Goal: Information Seeking & Learning: Get advice/opinions

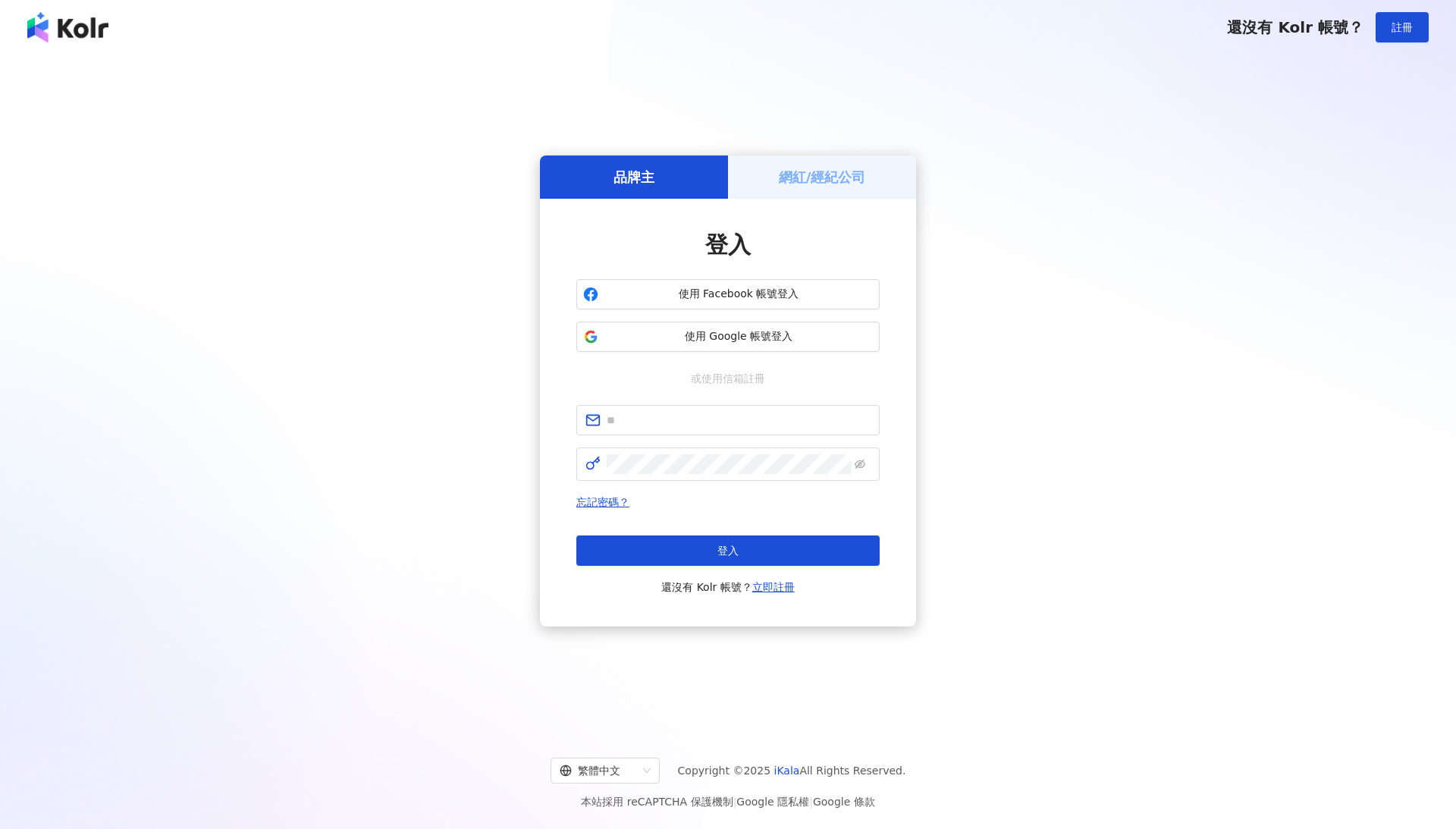
click at [723, 339] on span "使用 Google 帳號登入" at bounding box center [739, 337] width 268 height 15
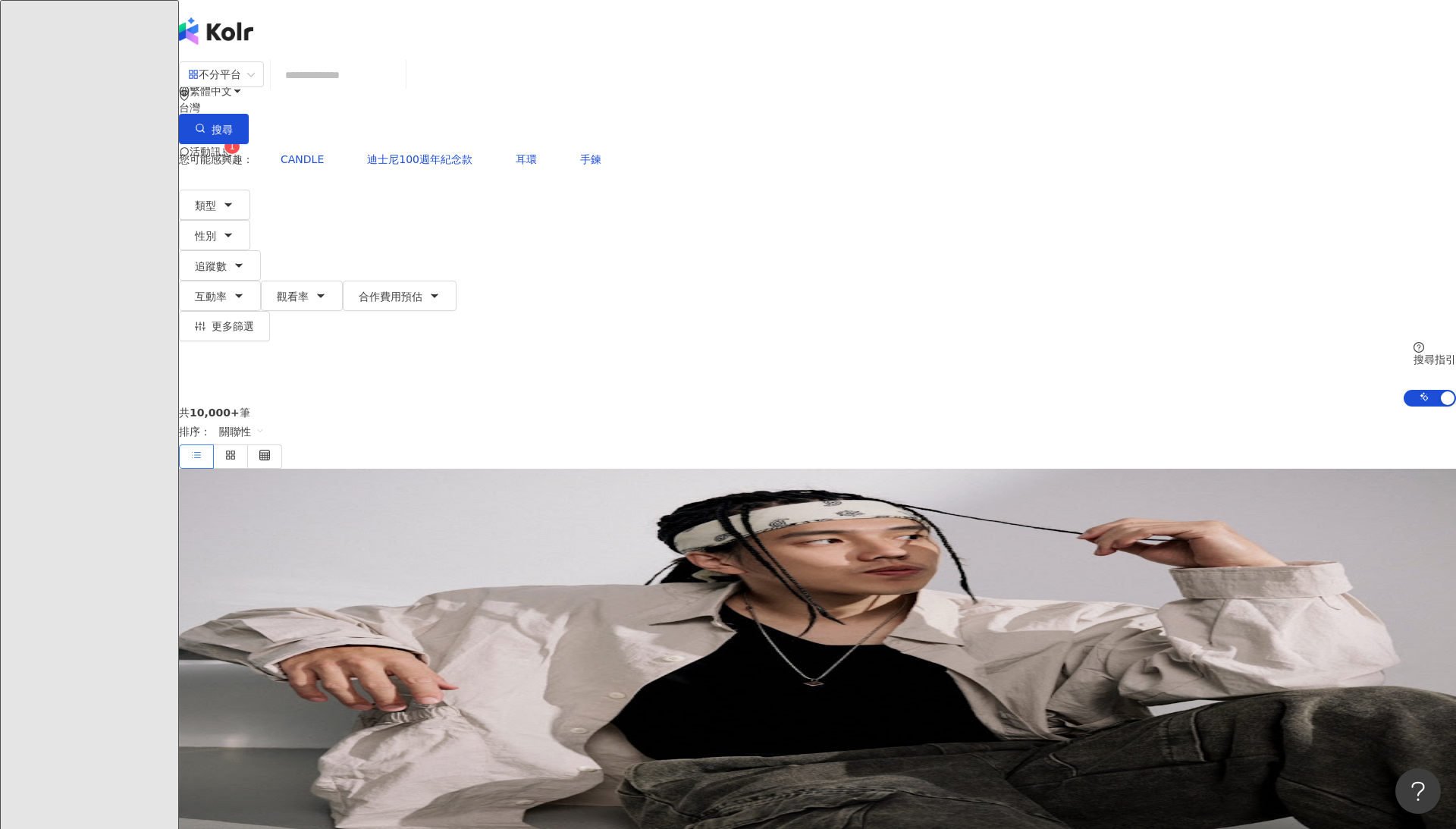
click at [232, 145] on span "活動訊息" at bounding box center [211, 151] width 42 height 13
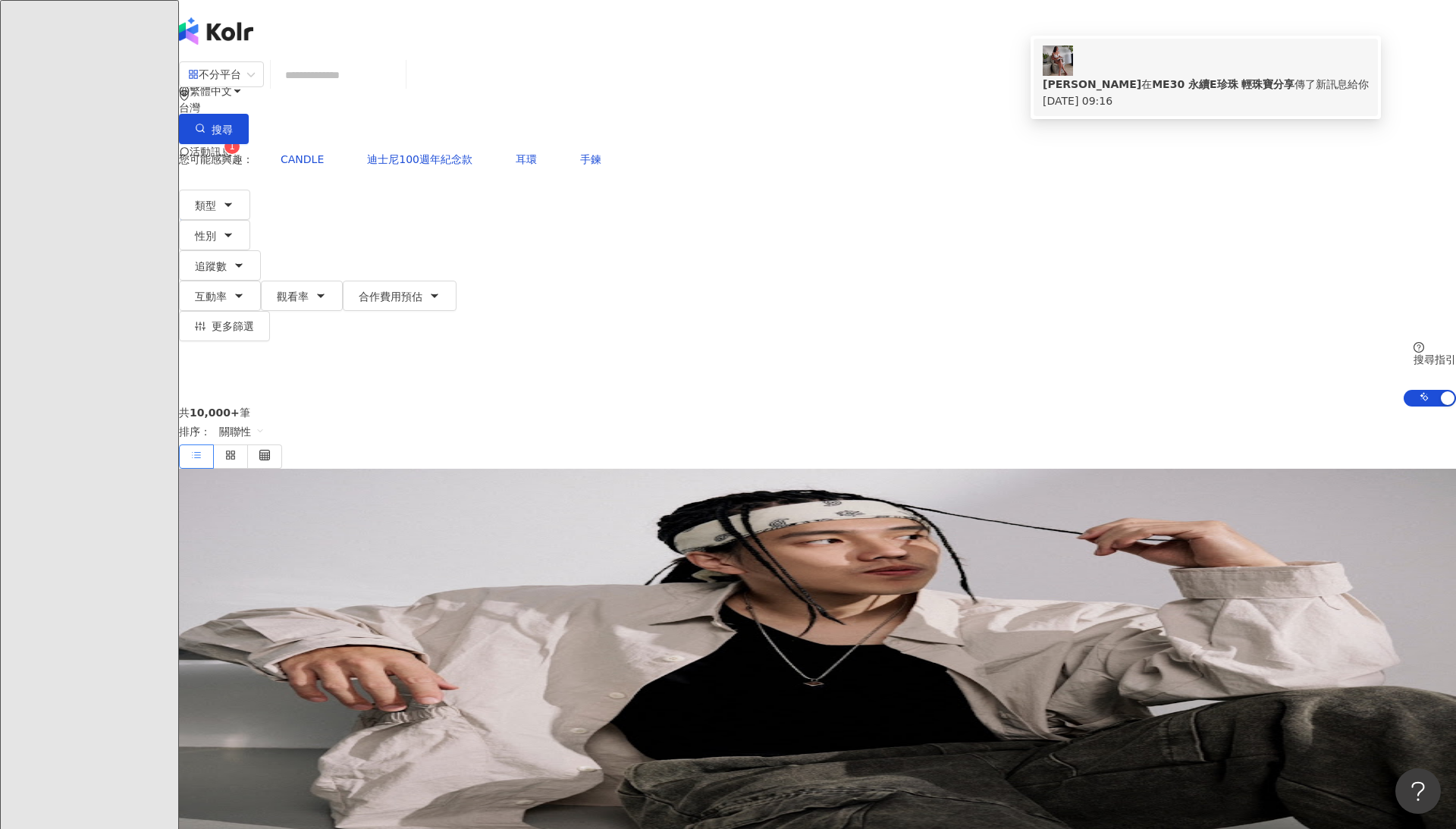
click at [1172, 77] on div "[PERSON_NAME] 在 ME30 永續E珍珠 輕珠寶分享 傳了新訊息給你" at bounding box center [1205, 84] width 326 height 16
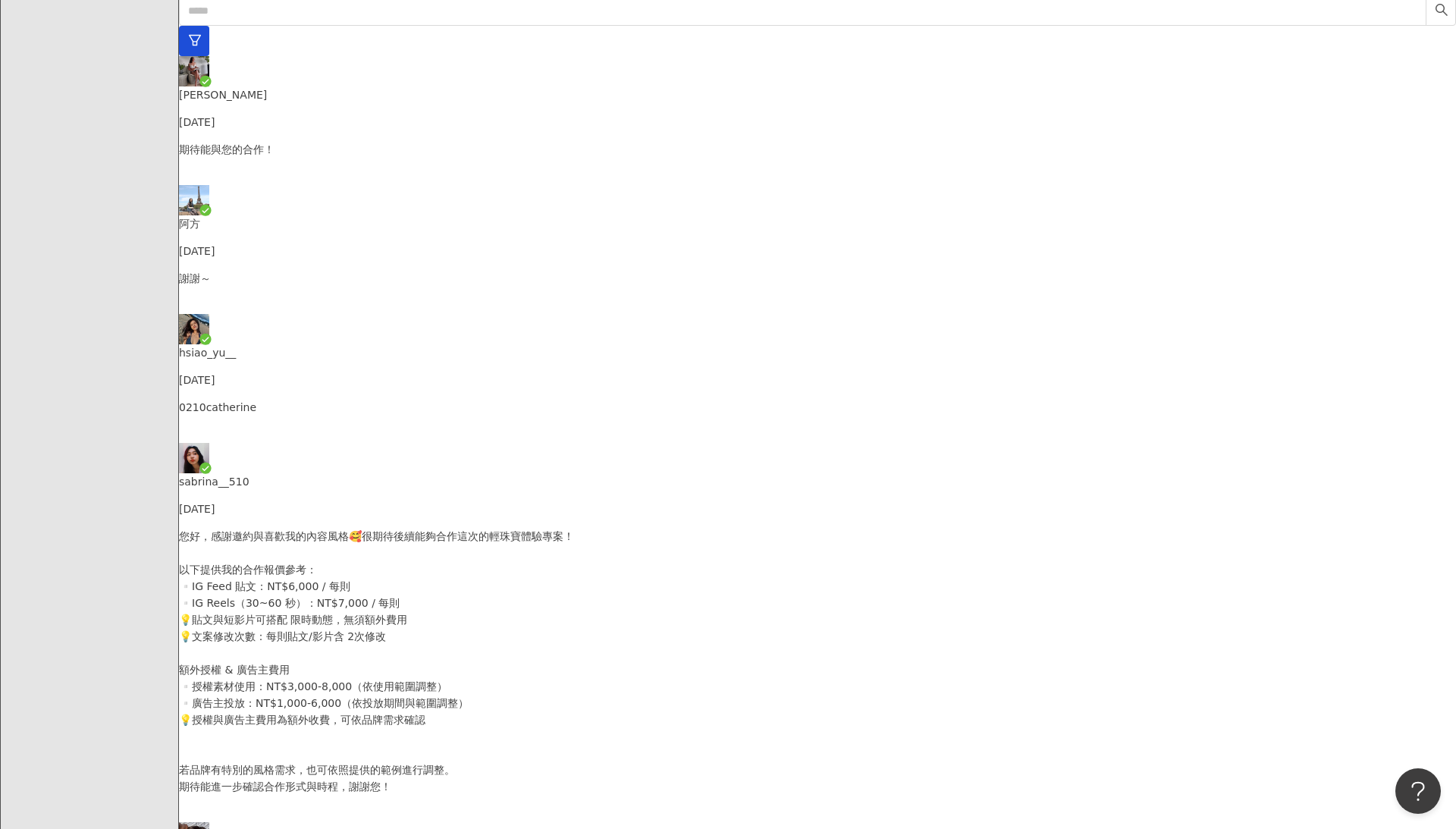
scroll to position [504, 0]
drag, startPoint x: 733, startPoint y: 500, endPoint x: 878, endPoint y: 500, distance: 145.0
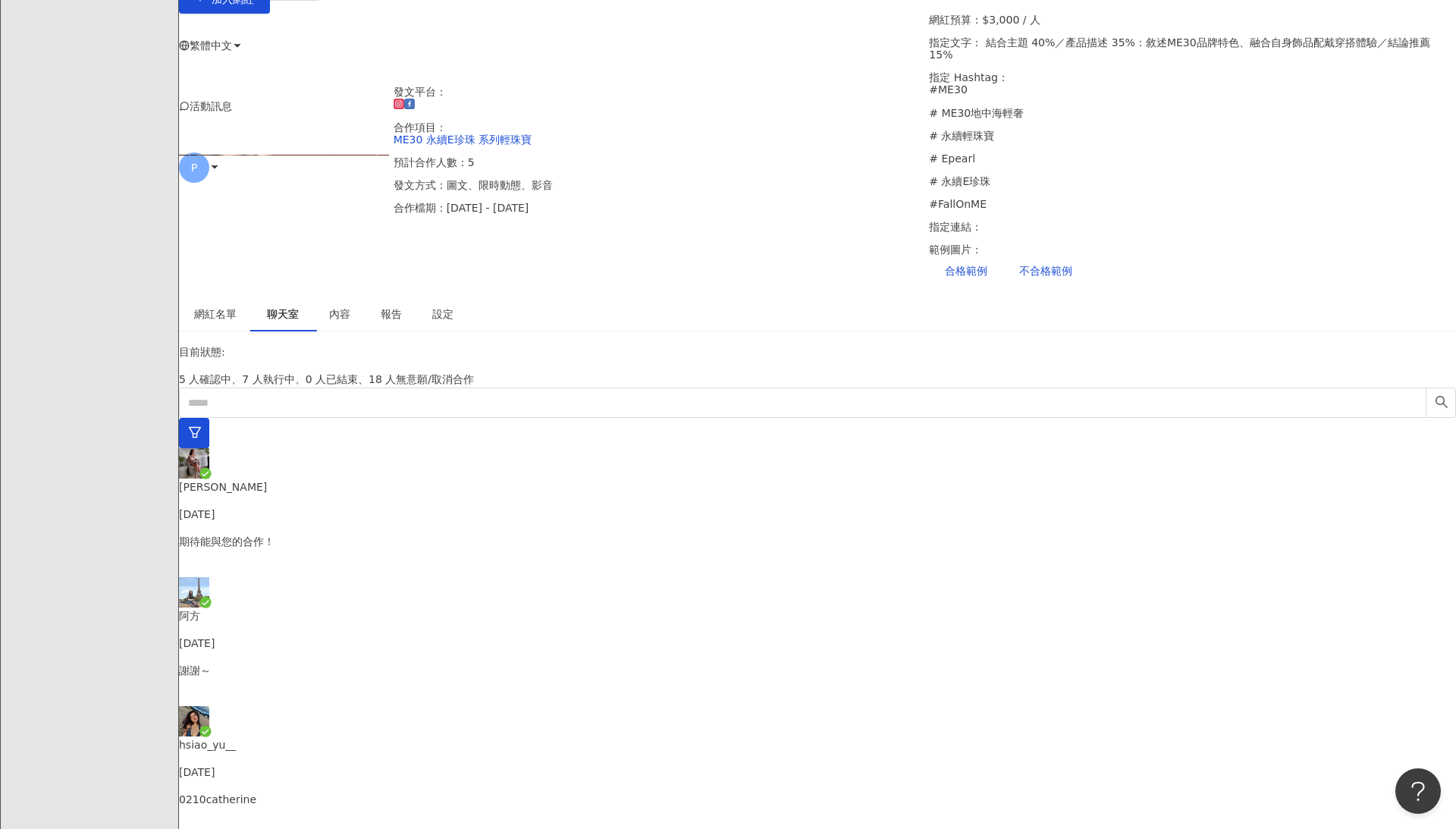
scroll to position [3, 0]
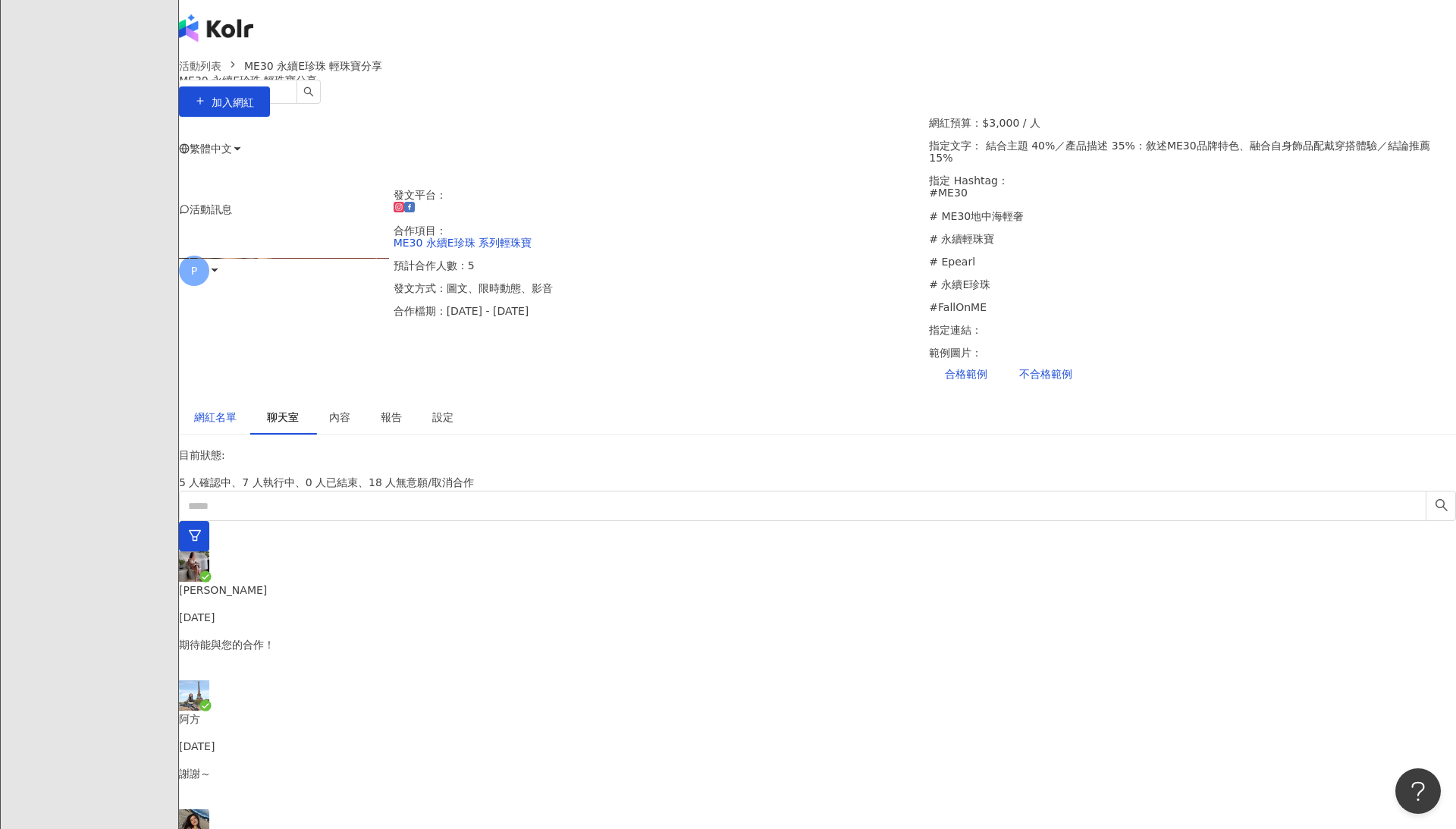
click at [237, 409] on div "網紅名單" at bounding box center [215, 416] width 42 height 16
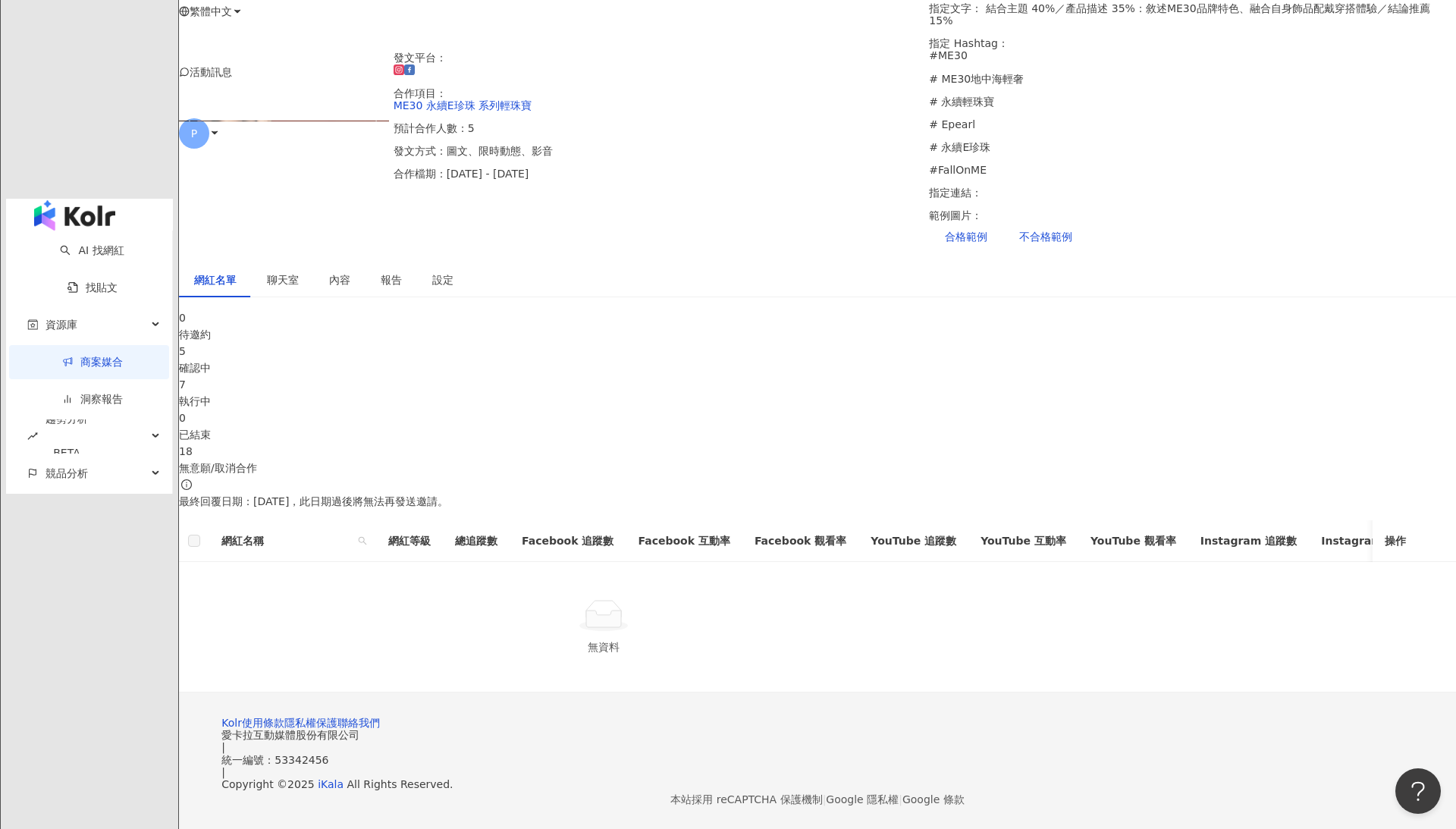
click at [568, 360] on div "確認中" at bounding box center [817, 367] width 1277 height 16
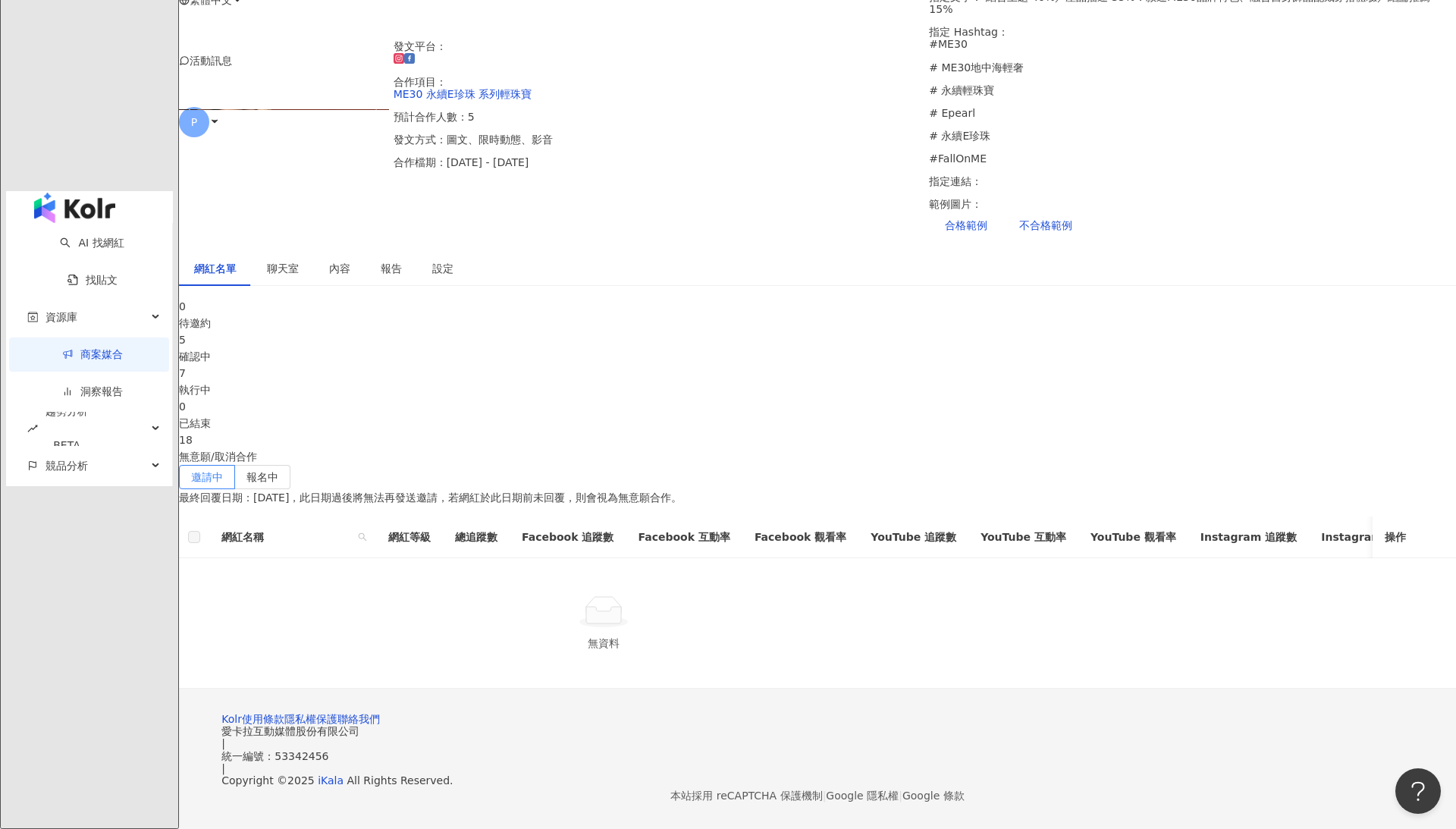
scroll to position [149, 0]
click at [290, 467] on label "報名中" at bounding box center [263, 479] width 56 height 24
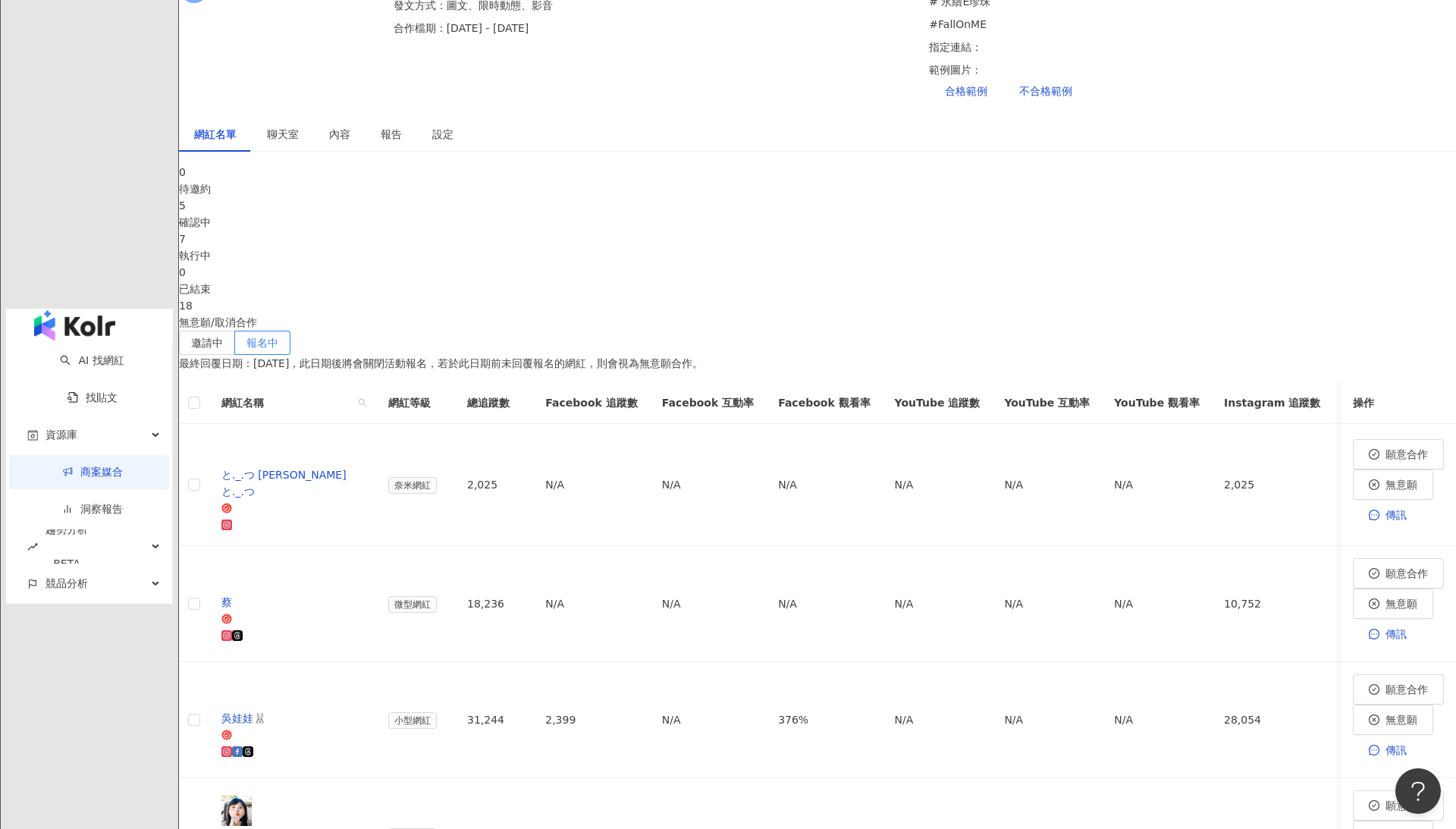
scroll to position [310, 0]
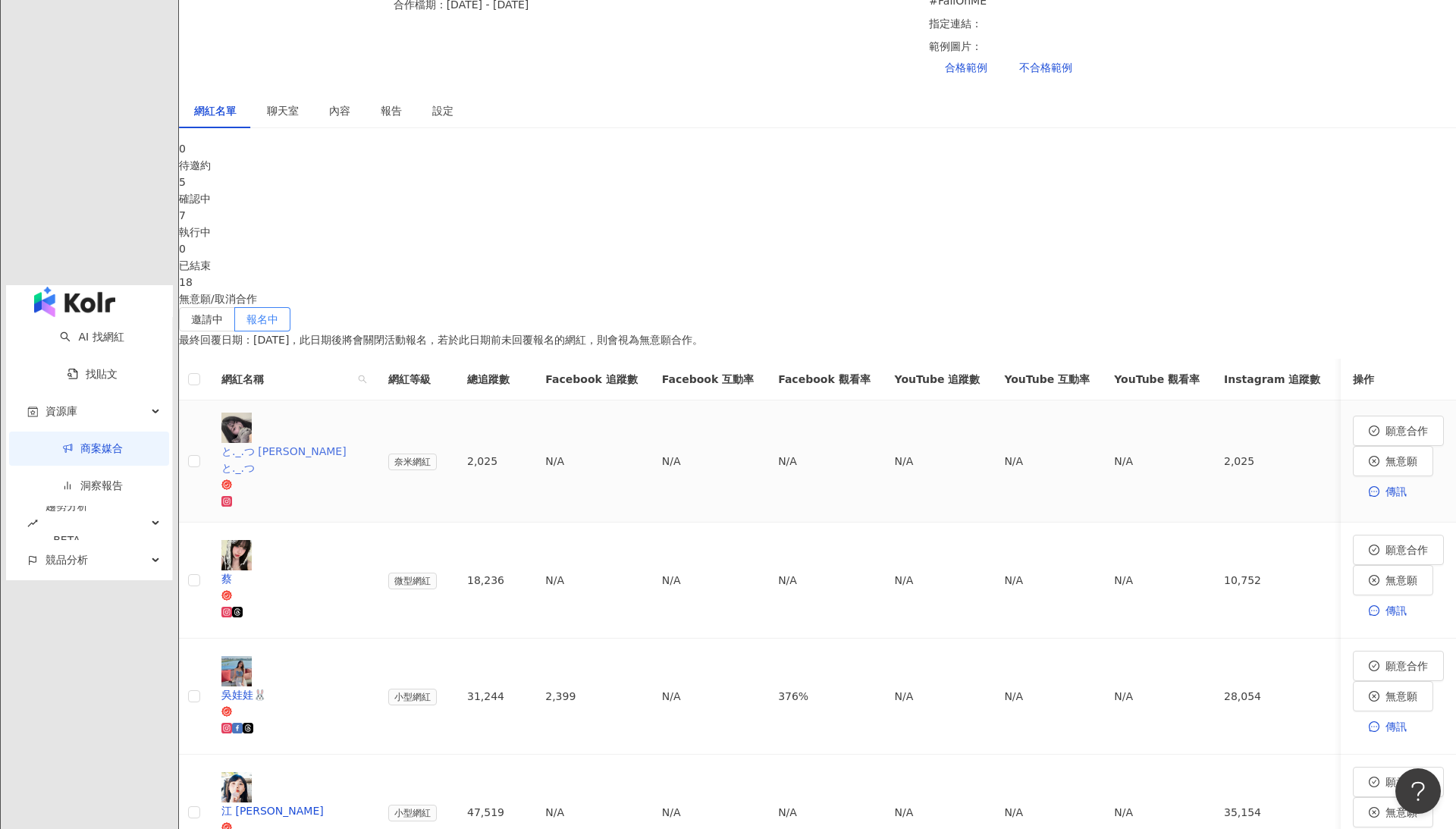
click at [364, 493] on div at bounding box center [292, 501] width 142 height 16
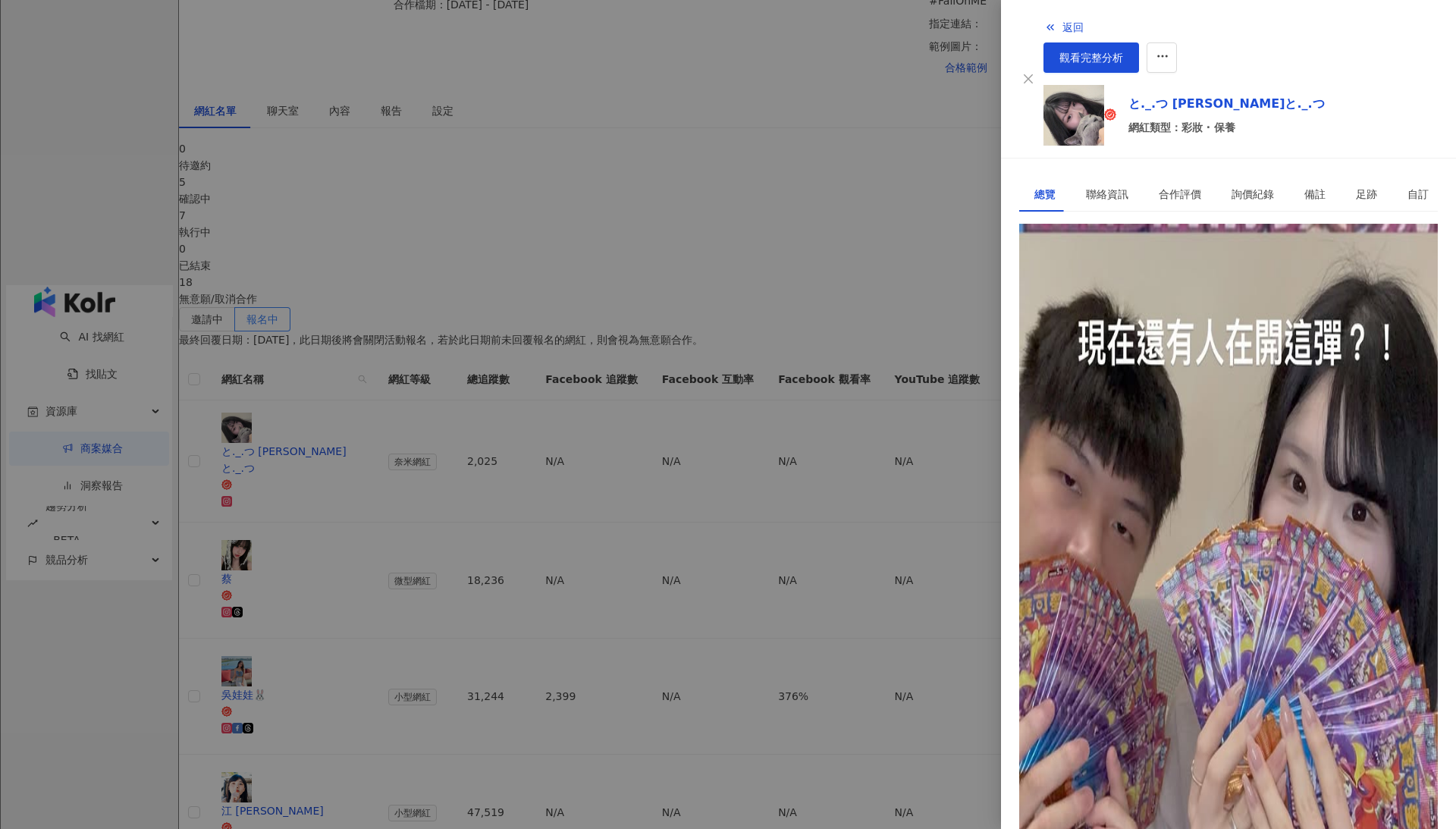
click at [1080, 289] on div "と._.つ 冰塊兒 ℰ𝓊𝑔𝑒𝓃𝒾𝑒 [PERSON_NAME]と._.つ | cat_eating.icecubes__ [URL][DOMAIN_NAME]…" at bounding box center [1228, 293] width 418 height 52
click at [1080, 285] on div "[URL][DOMAIN_NAME][DOMAIN_NAME]" at bounding box center [1138, 292] width 207 height 16
click at [425, 739] on div at bounding box center [728, 414] width 1456 height 829
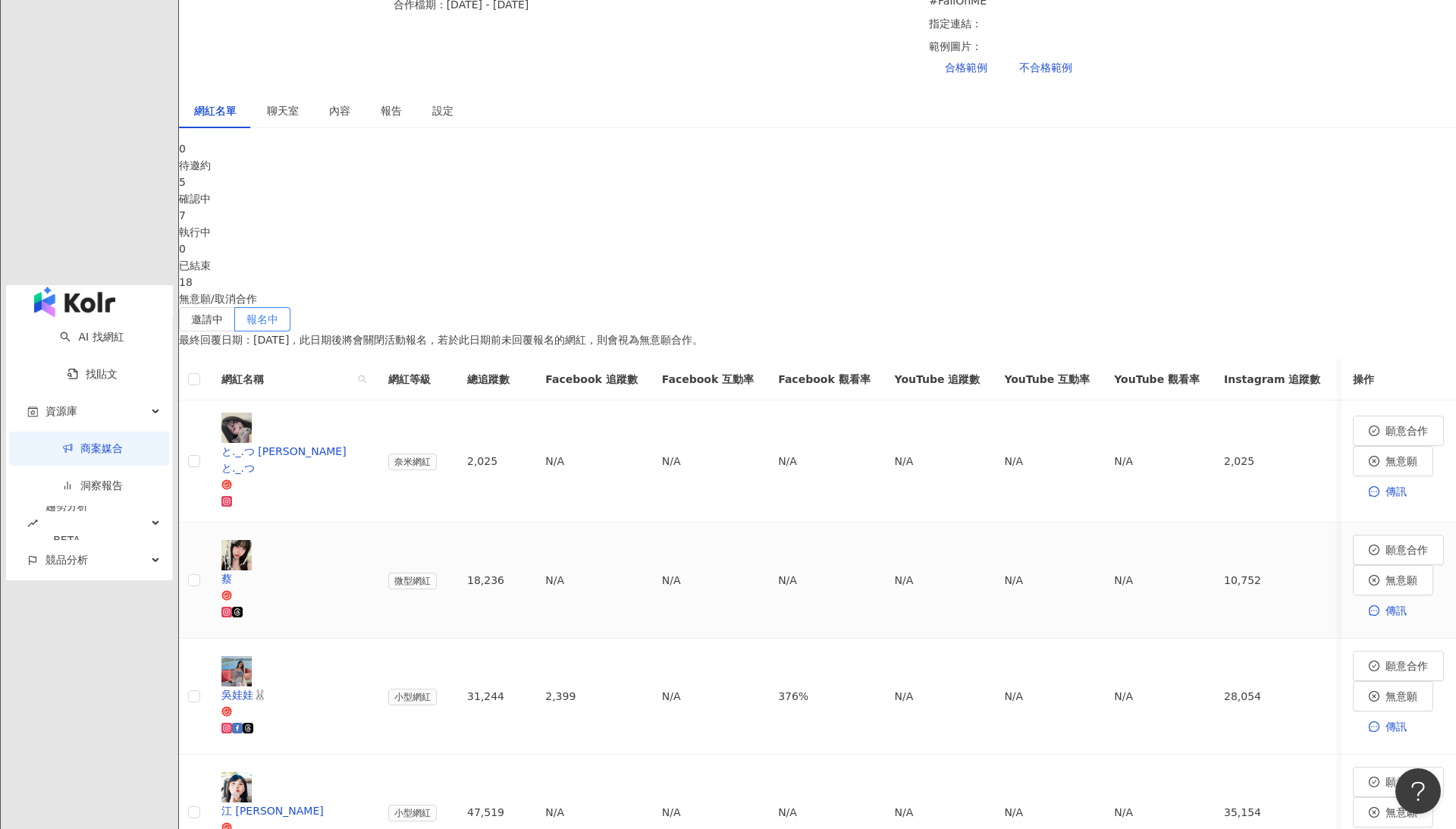
click at [533, 522] on td "18,236" at bounding box center [493, 580] width 78 height 116
click at [232, 590] on icon at bounding box center [226, 595] width 11 height 11
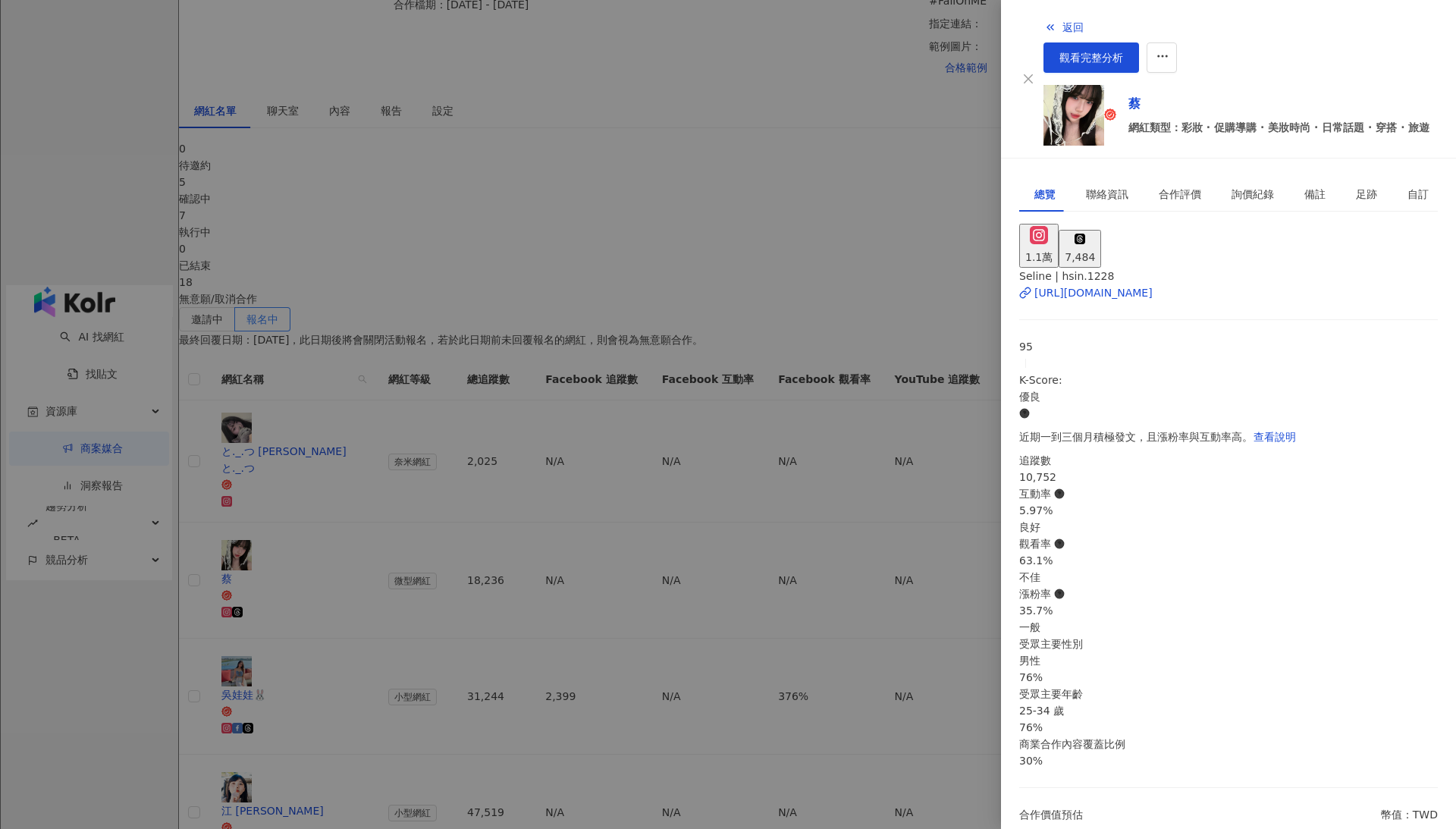
scroll to position [0, 0]
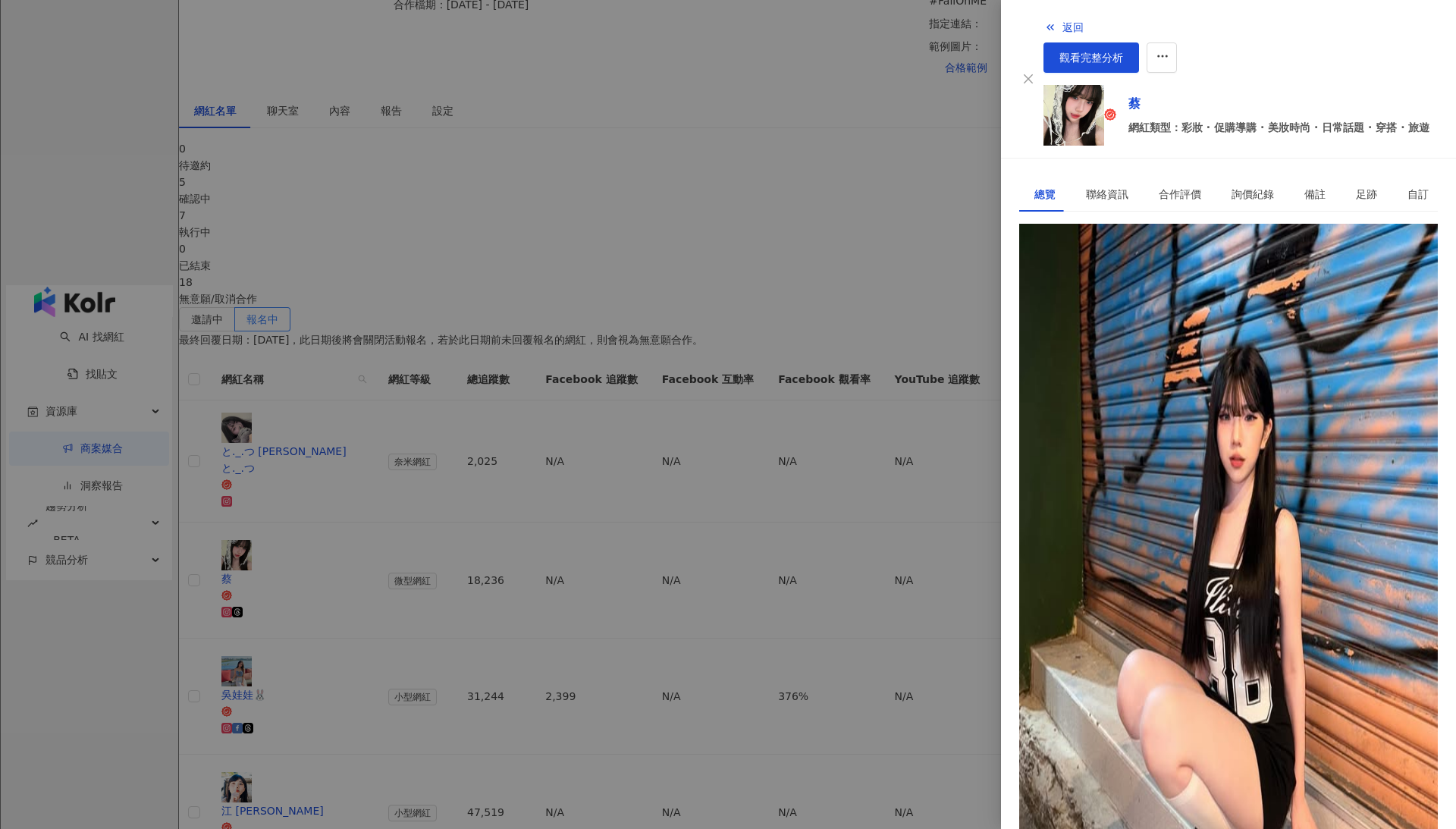
click at [1118, 285] on div "[URL][DOMAIN_NAME]" at bounding box center [1093, 292] width 118 height 16
click at [681, 774] on div at bounding box center [728, 414] width 1456 height 829
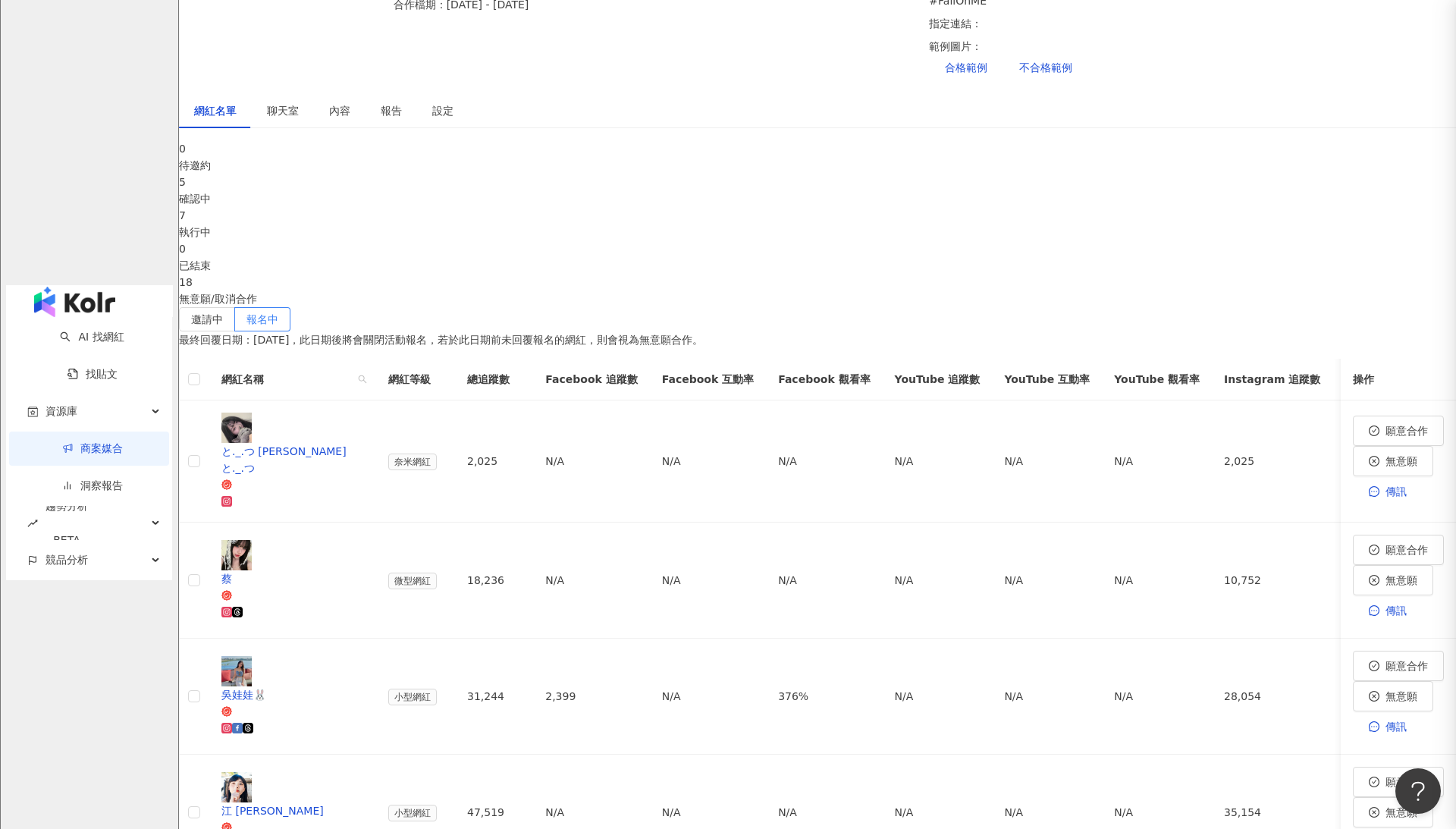
click at [590, 630] on div at bounding box center [728, 414] width 1456 height 829
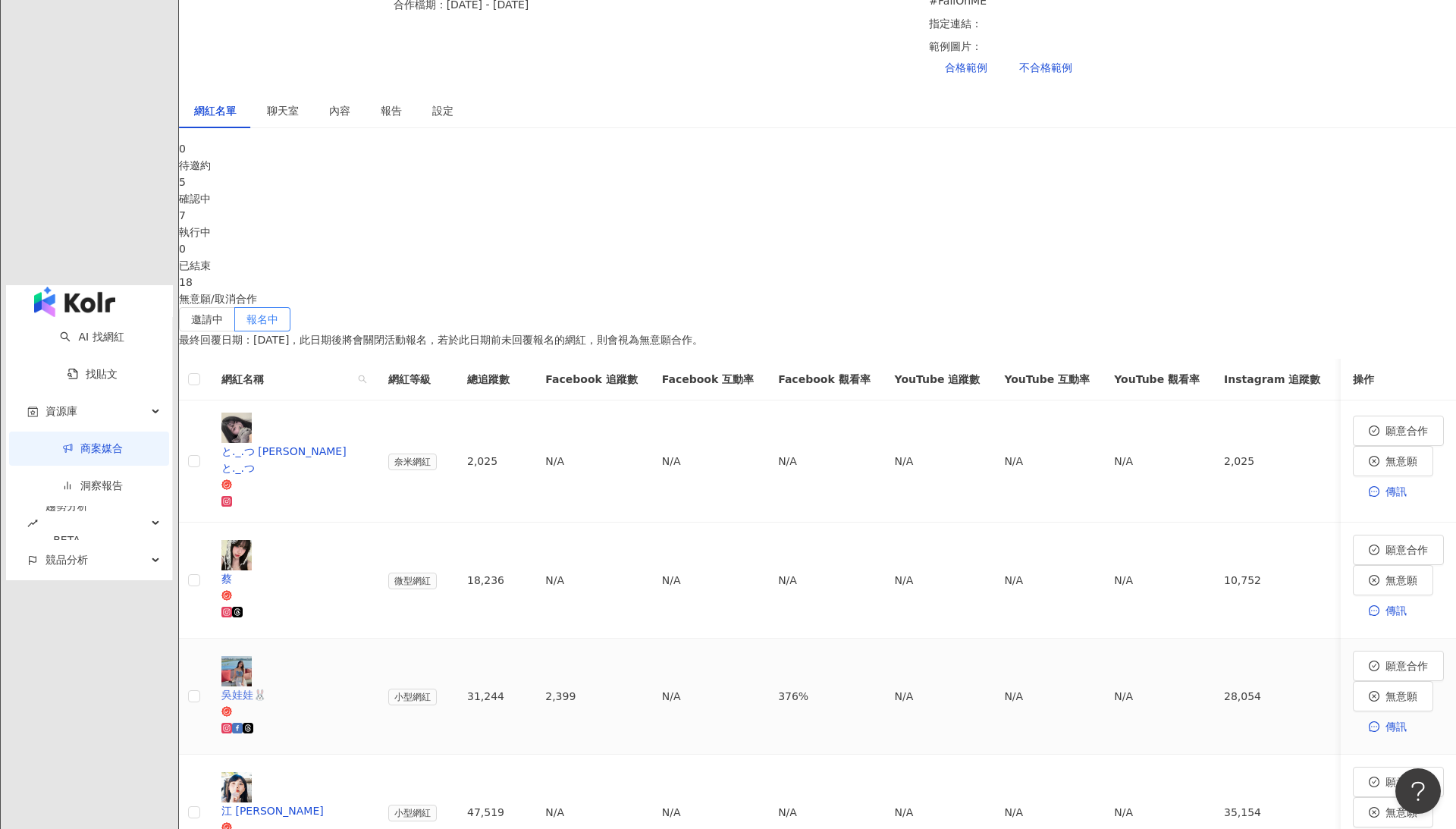
click at [364, 719] on div at bounding box center [292, 727] width 142 height 16
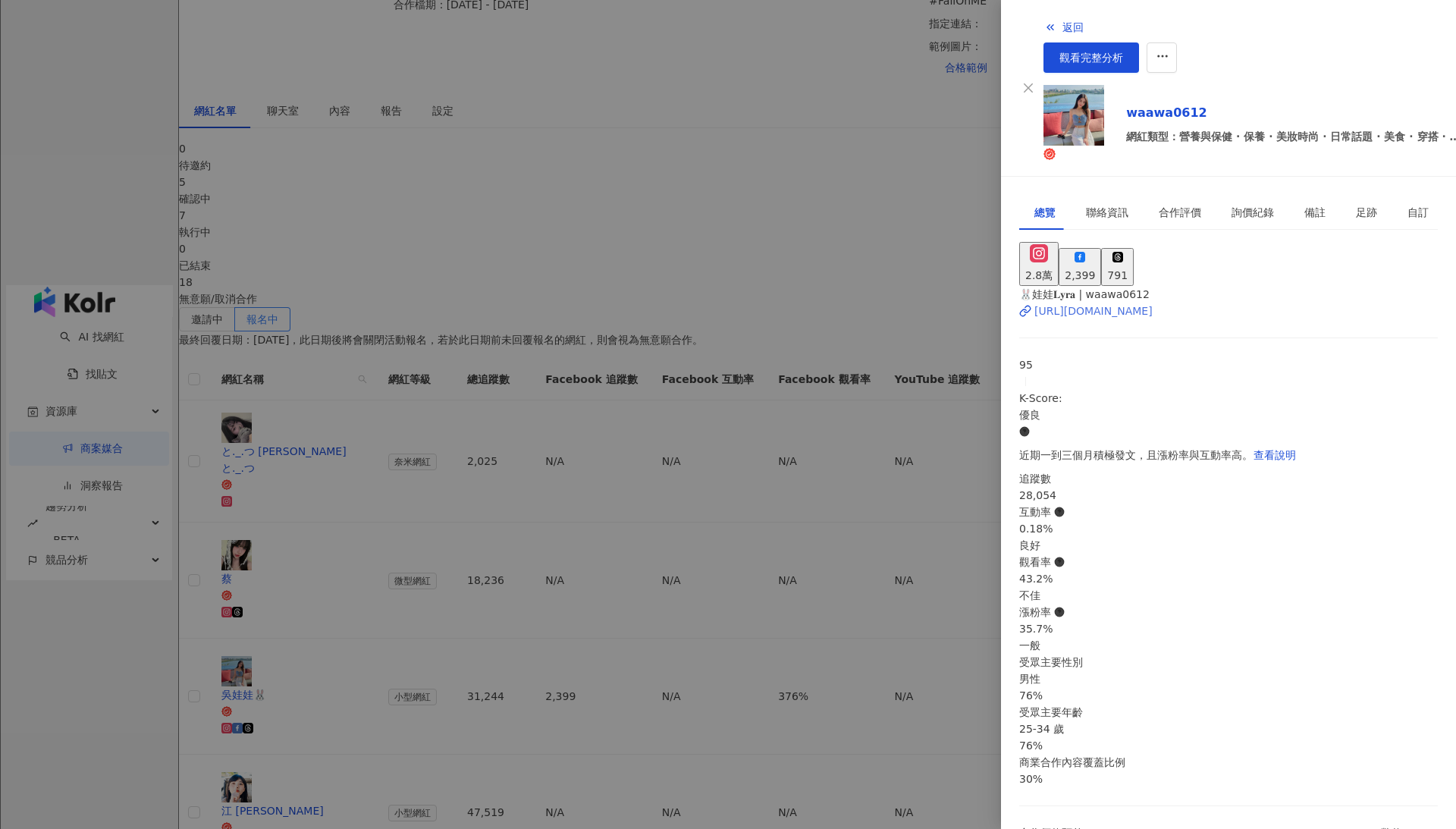
click at [1127, 303] on div "[URL][DOMAIN_NAME]" at bounding box center [1093, 311] width 118 height 16
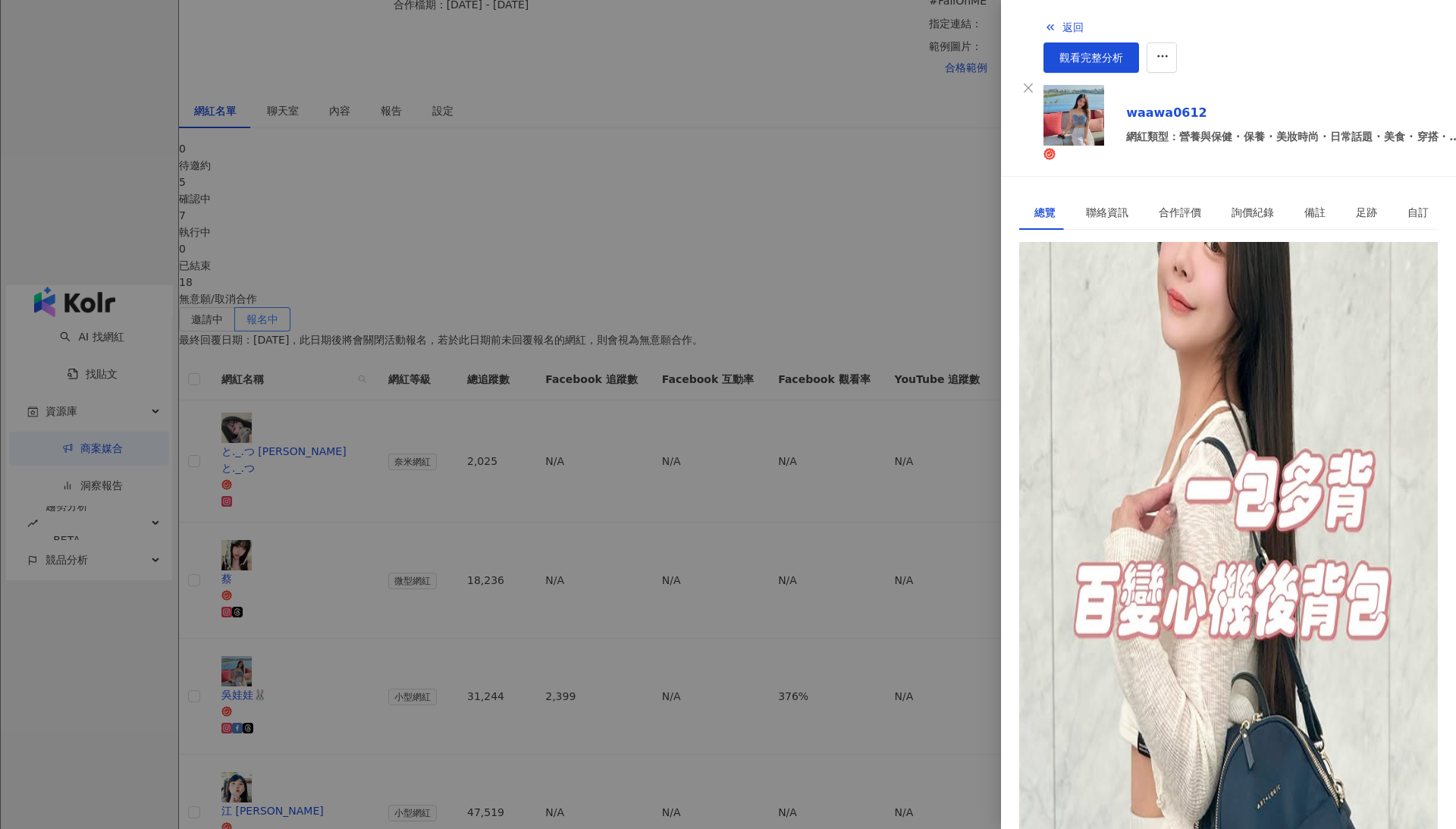
click at [447, 675] on div at bounding box center [728, 414] width 1456 height 829
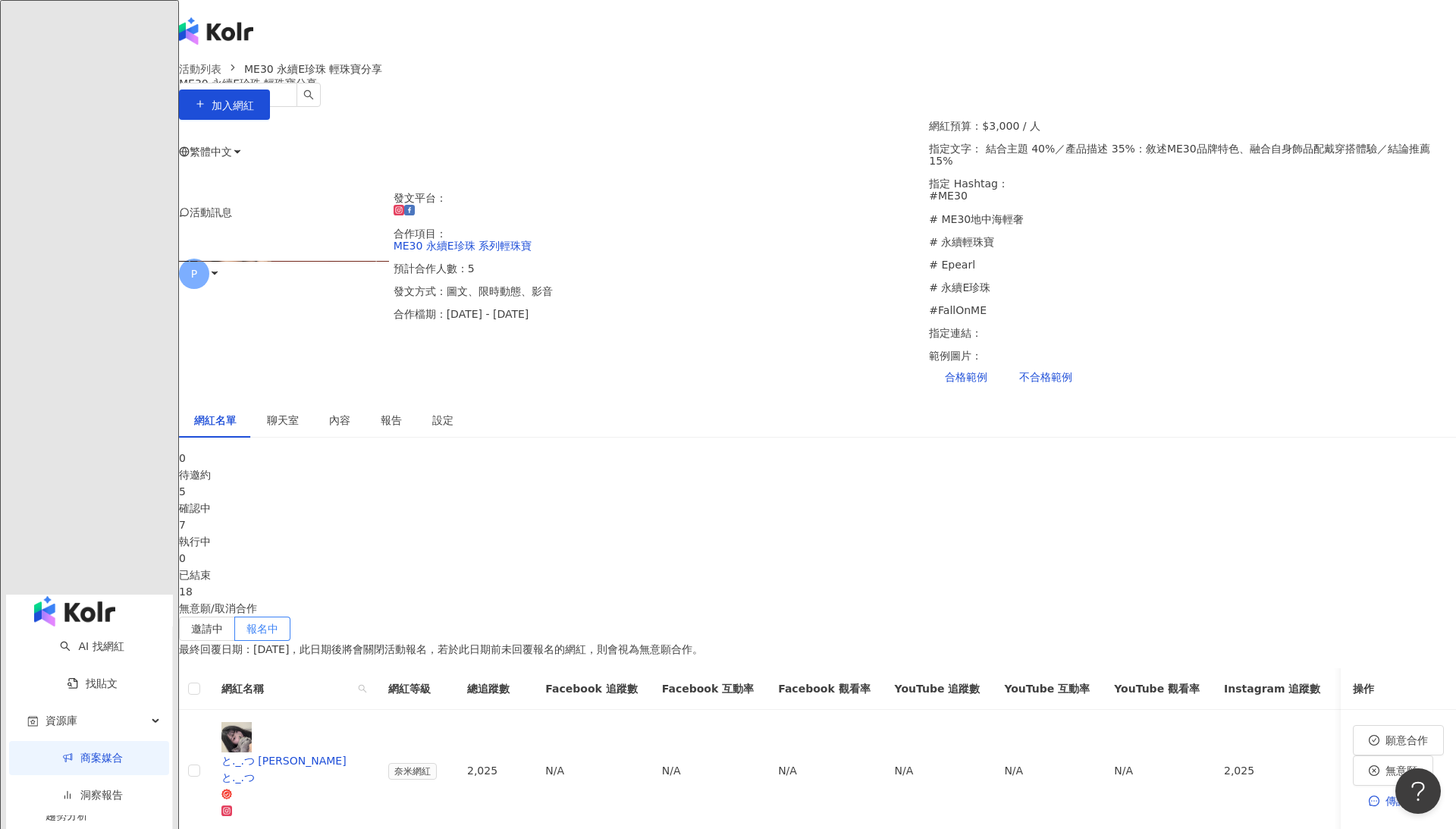
click at [809, 533] on div "執行中" at bounding box center [817, 540] width 1277 height 16
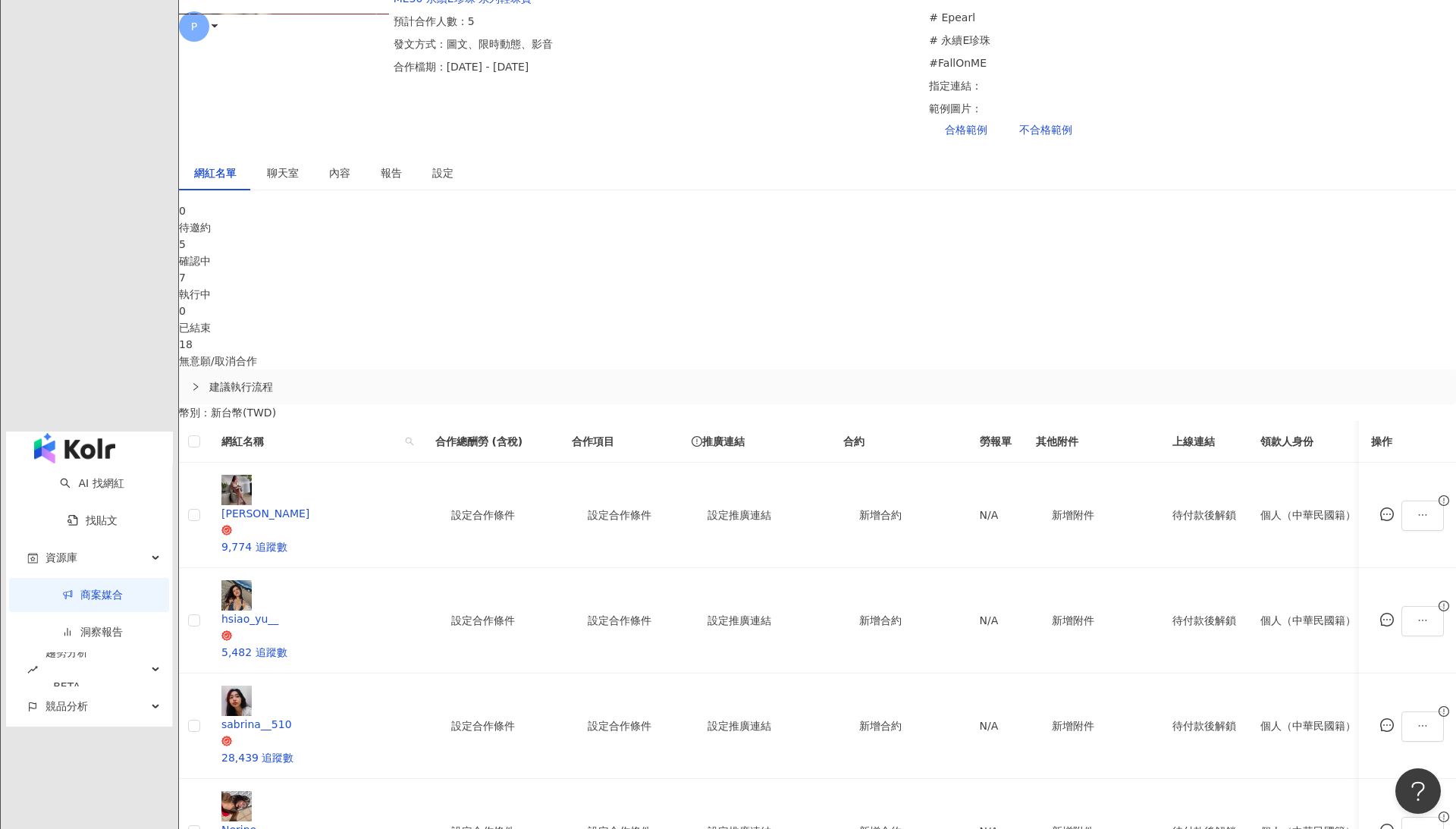
scroll to position [220, 0]
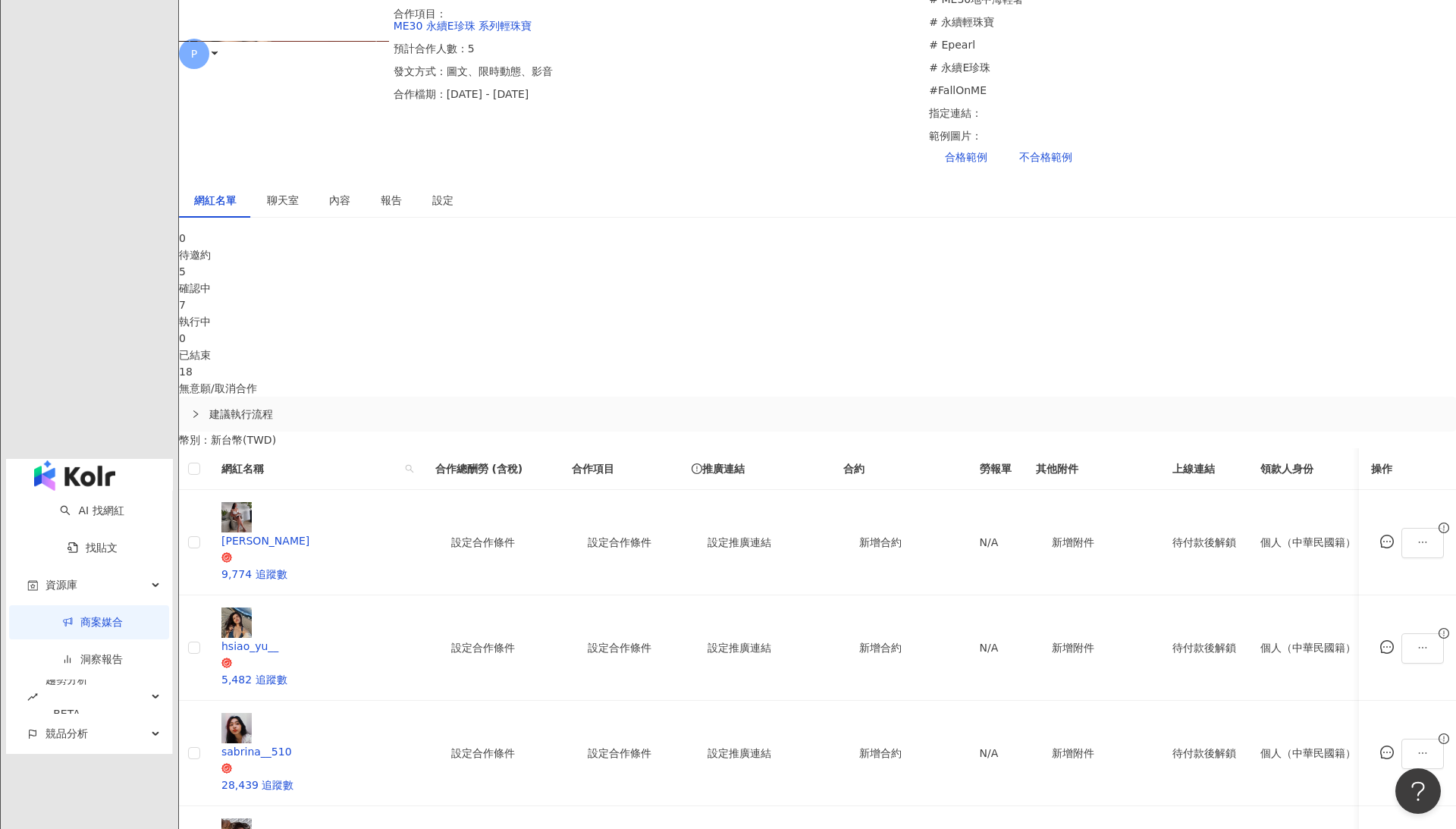
click at [1097, 89] on div "無新訊息" at bounding box center [1073, 98] width 48 height 57
click at [1097, 91] on ellipse at bounding box center [1073, 96] width 48 height 11
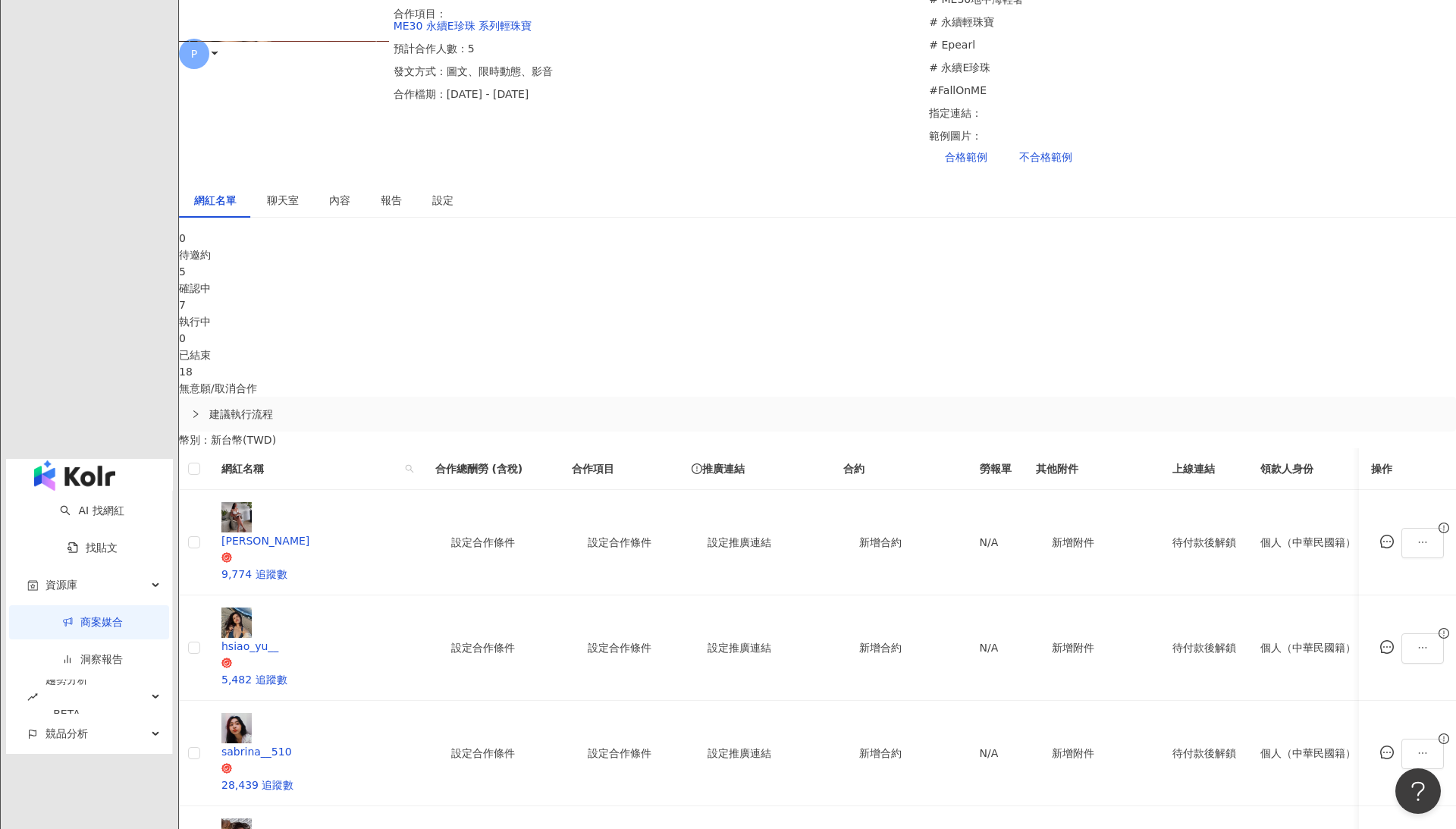
click at [314, 183] on div "聊天室" at bounding box center [283, 200] width 63 height 35
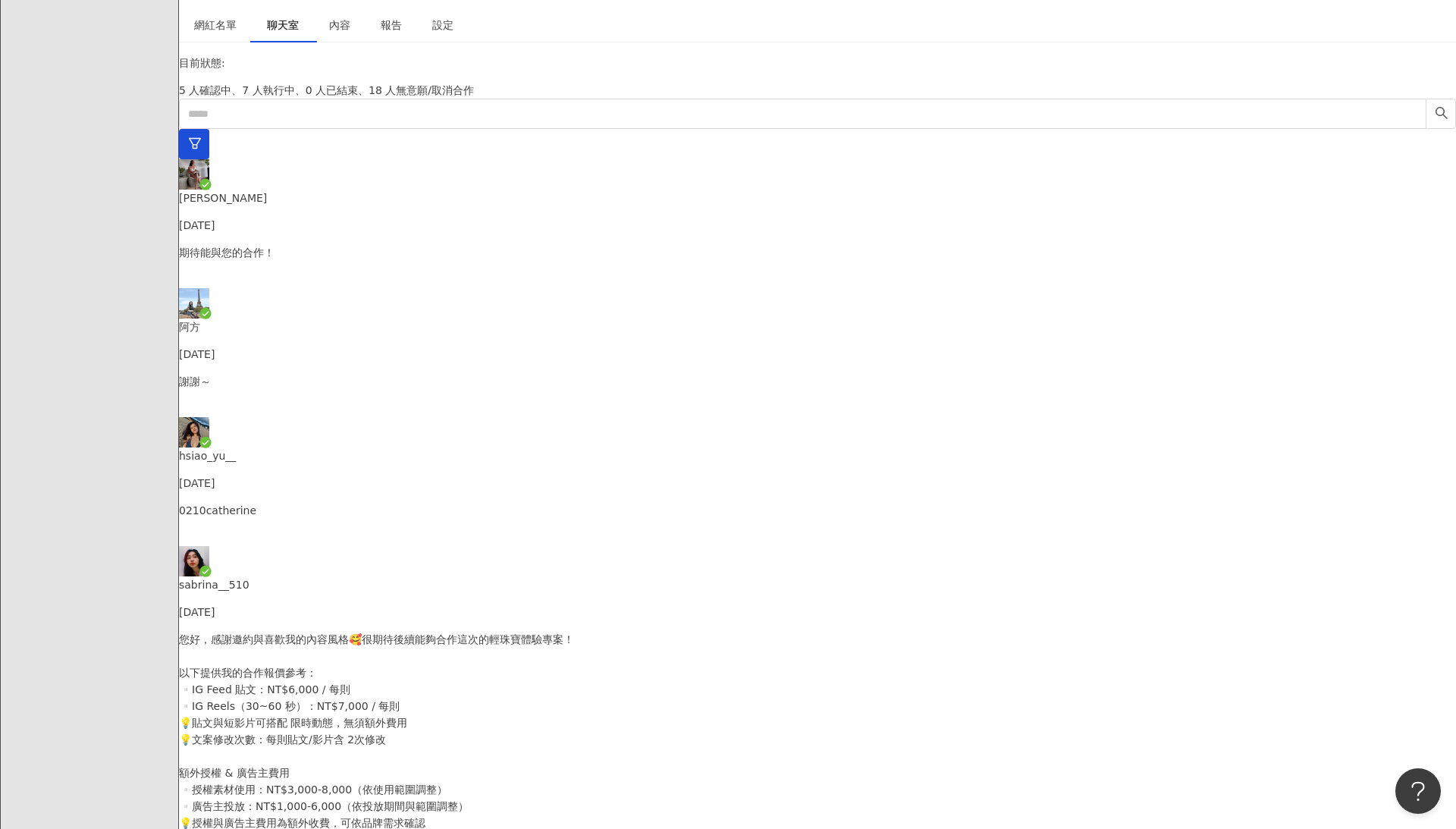
scroll to position [529, 0]
drag, startPoint x: 723, startPoint y: 576, endPoint x: 899, endPoint y: 579, distance: 176.0
copy p "含廣告授權與素材授權的報價是$5000"
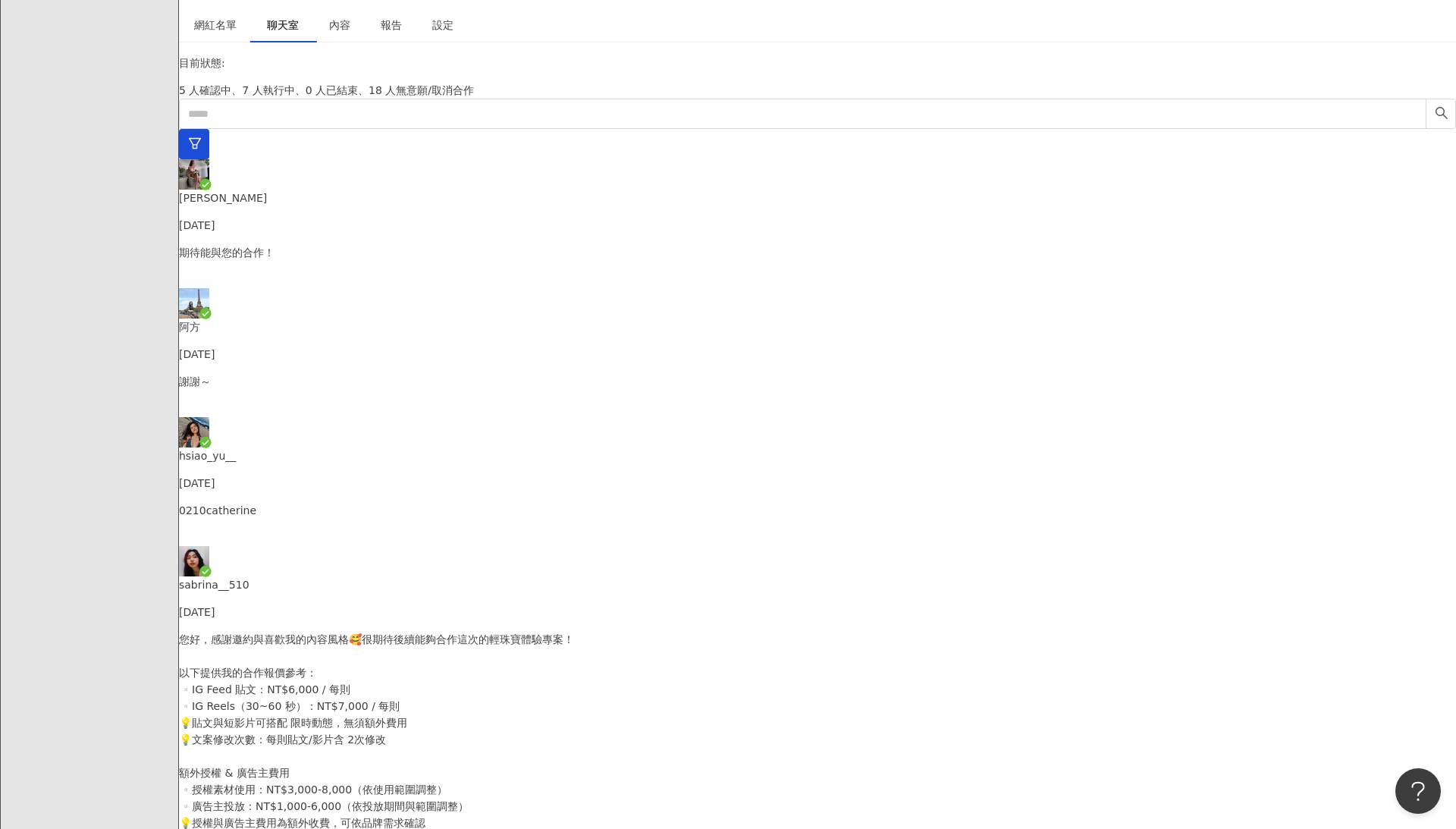
click at [477, 318] on div "阿方 [DATE]" at bounding box center [817, 340] width 1277 height 44
drag, startPoint x: 702, startPoint y: 332, endPoint x: 925, endPoint y: 344, distance: 223.3
copy p "Reels一則+限動，包含素材廣告永久授權 $3000"
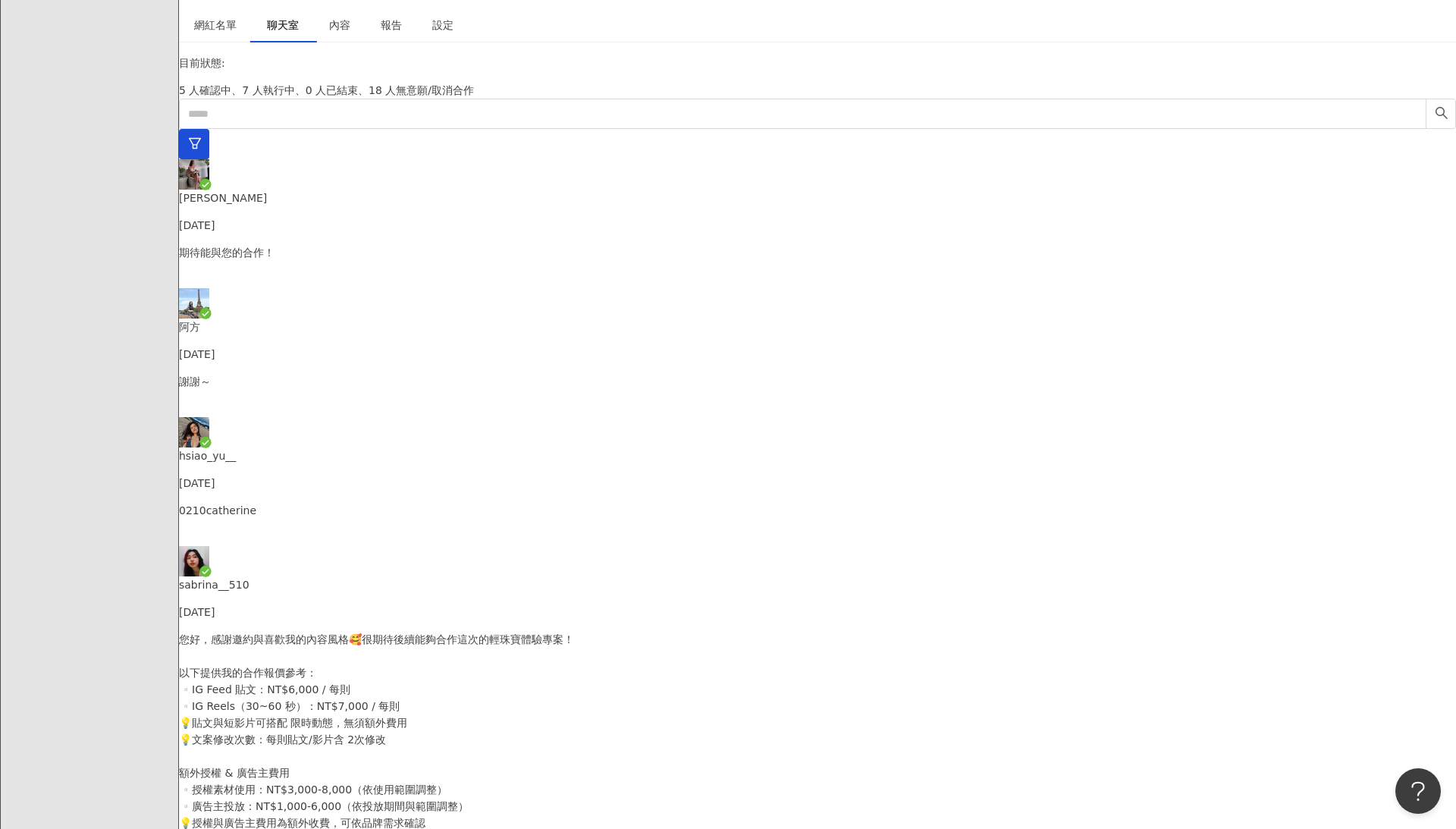
click at [476, 417] on div "hsiao_yu__ [DATE] 0210catherine" at bounding box center [817, 482] width 1277 height 129
click at [486, 576] on p "sabrina__510" at bounding box center [817, 584] width 1277 height 16
drag, startPoint x: 652, startPoint y: 432, endPoint x: 924, endPoint y: 644, distance: 344.9
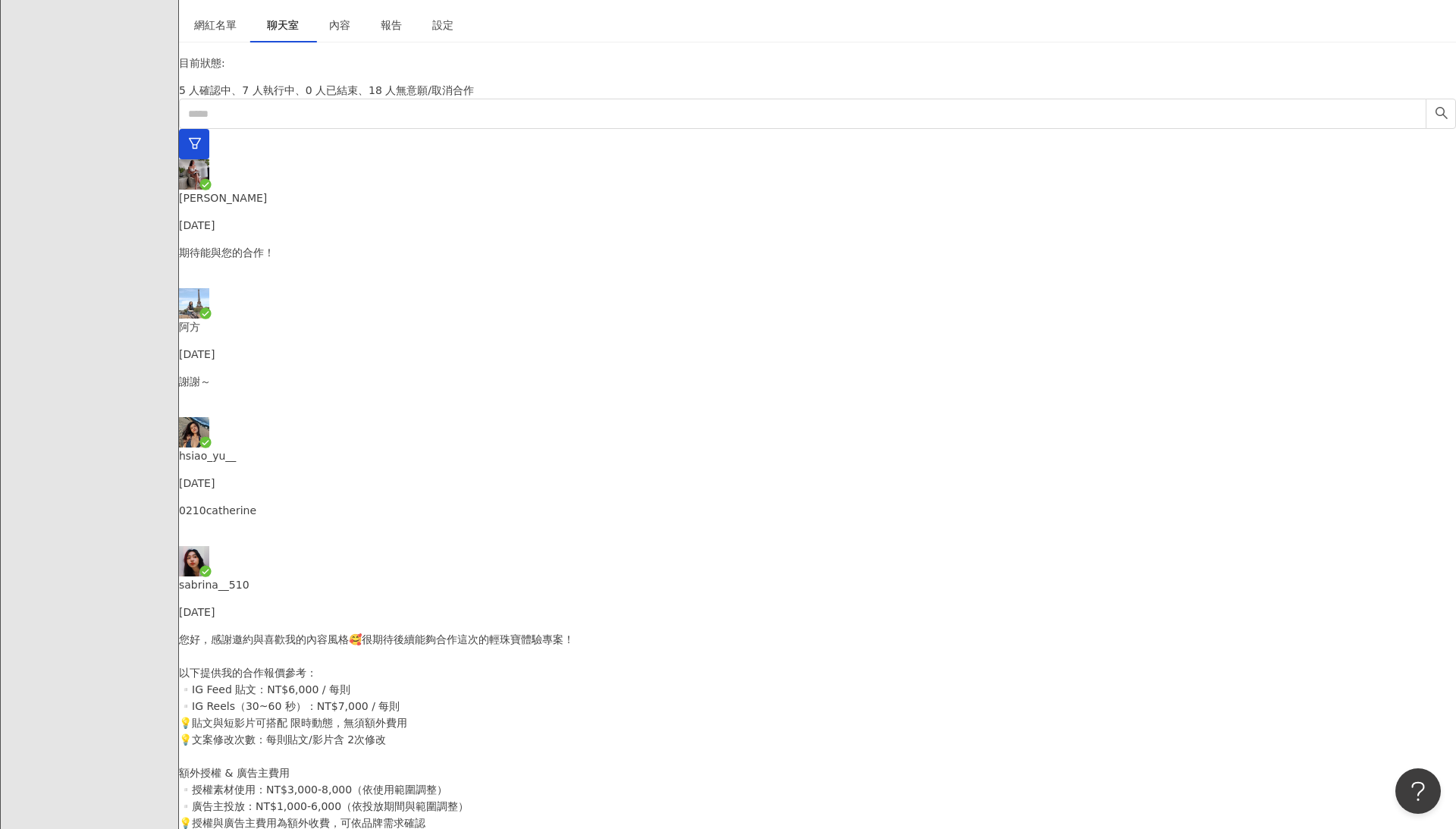
copy p "下提供我的合作報價參考： ▫️IG Feed 貼文：NT$6,000 / 每則 ▫️IG Reels（30~60 秒）：NT$7,000 / 每則 💡貼文與短…"
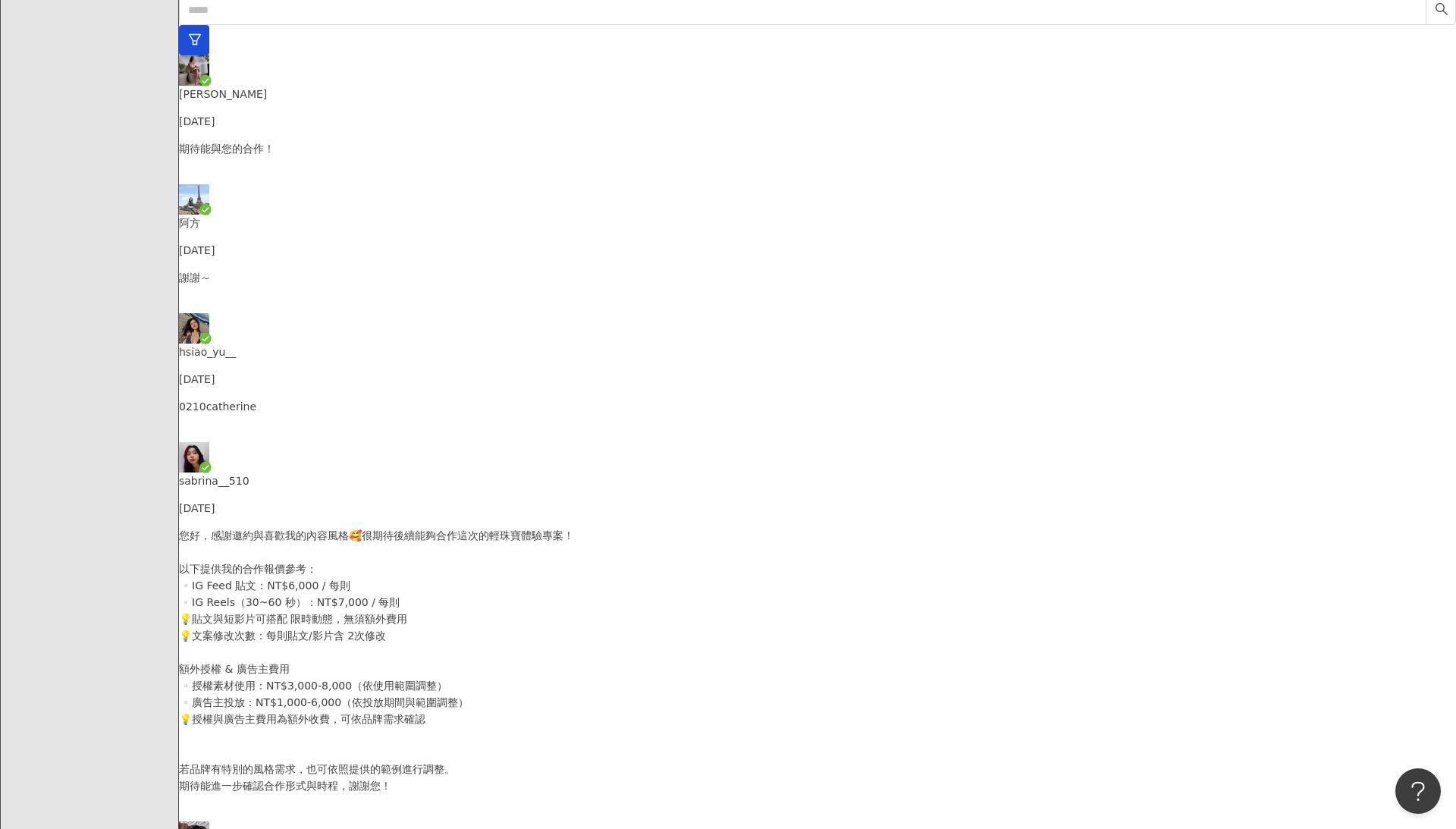
scroll to position [498, 0]
